Goal: Find specific page/section: Find specific page/section

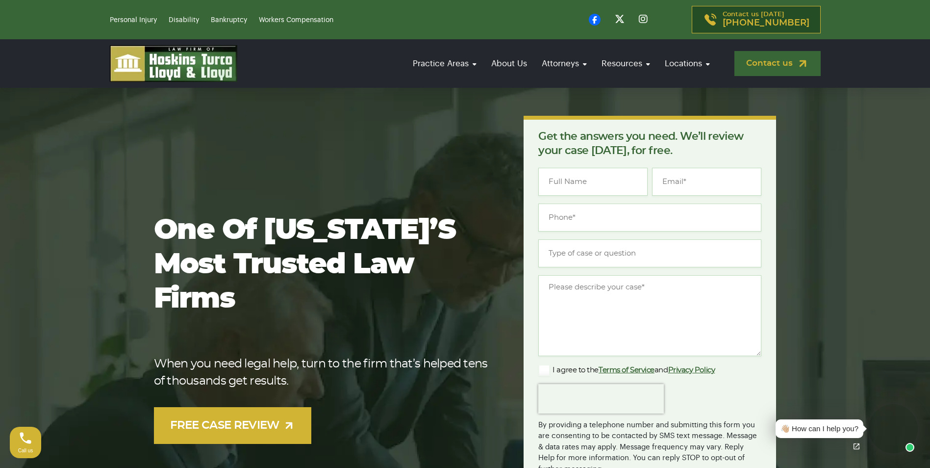
click at [768, 58] on link "Contact us" at bounding box center [777, 63] width 86 height 25
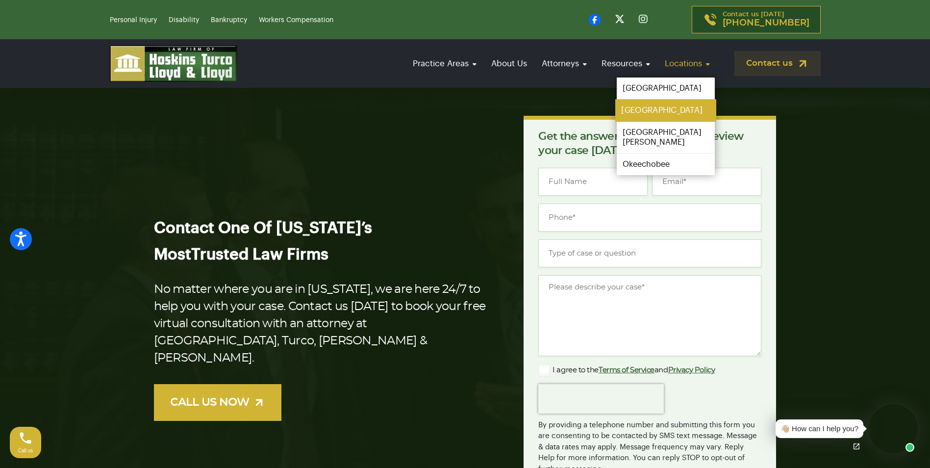
click at [649, 111] on link "[GEOGRAPHIC_DATA]" at bounding box center [665, 111] width 101 height 22
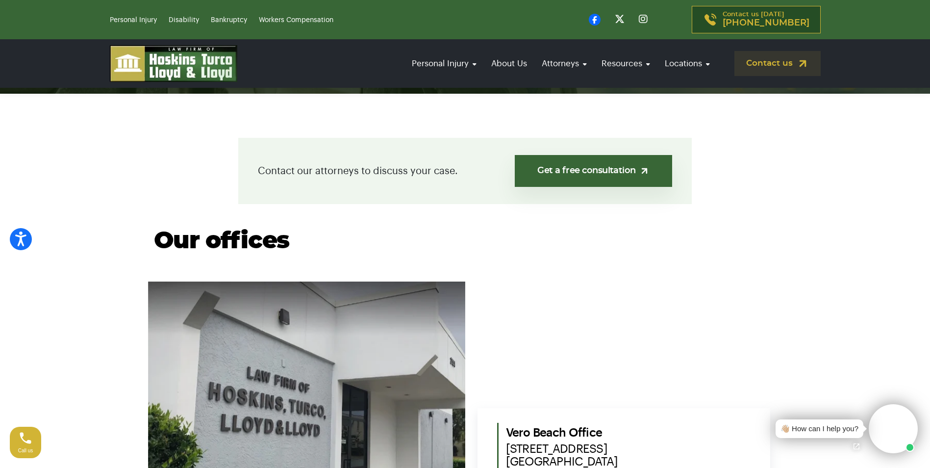
scroll to position [196, 0]
